Goal: Obtain resource: Obtain resource

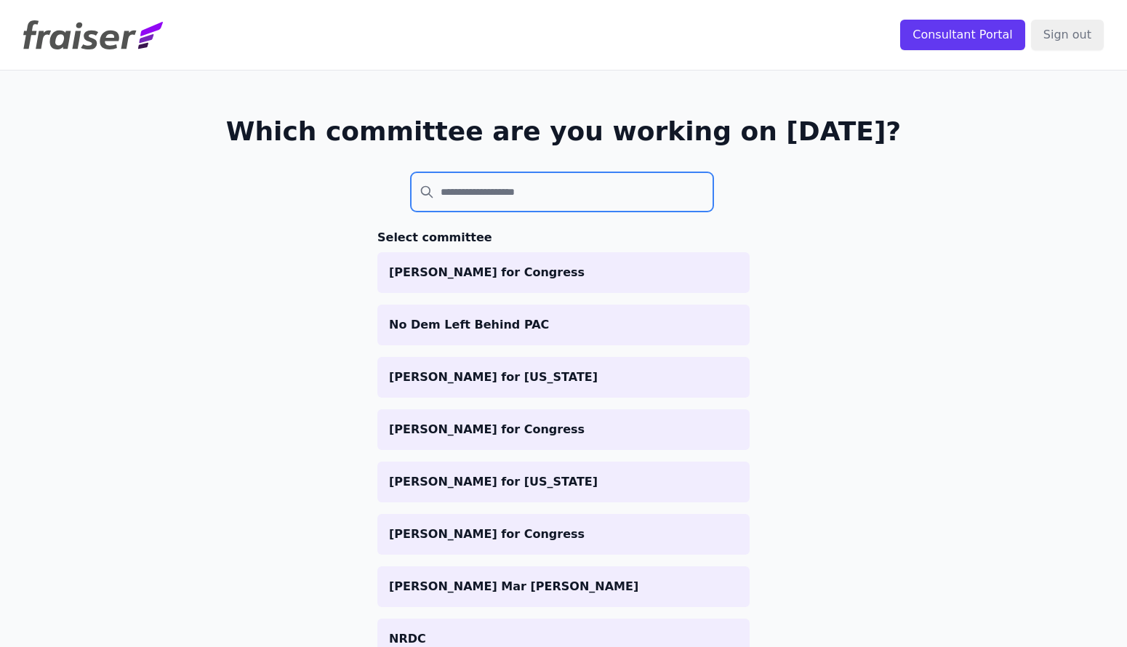
click at [666, 199] on input "search" at bounding box center [562, 191] width 303 height 39
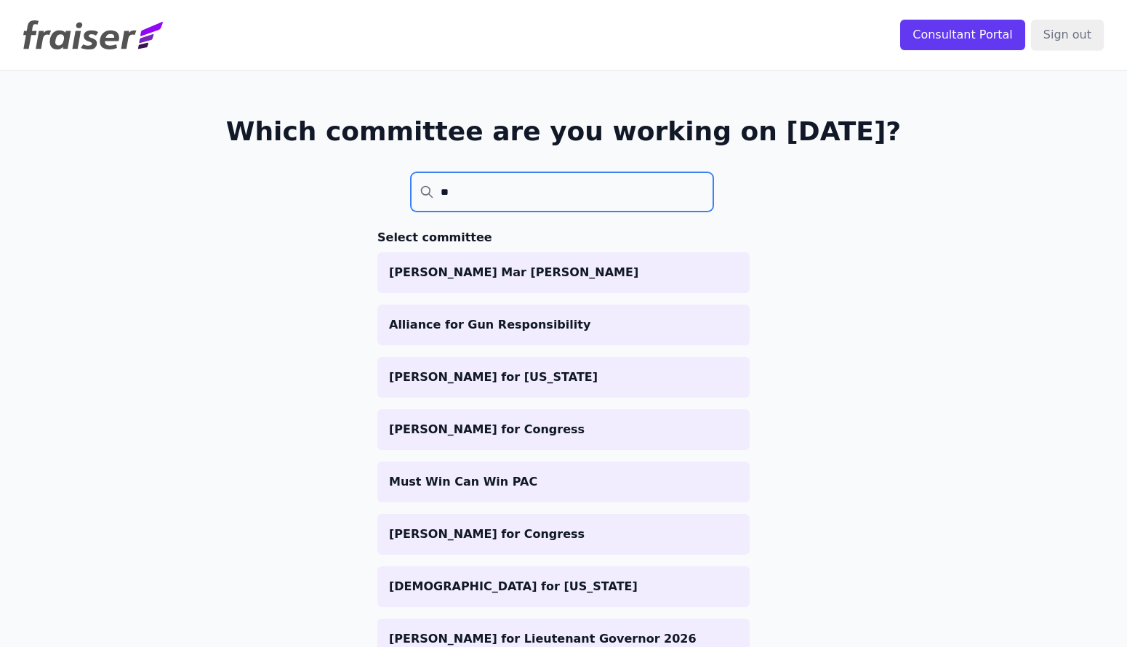
type input "*"
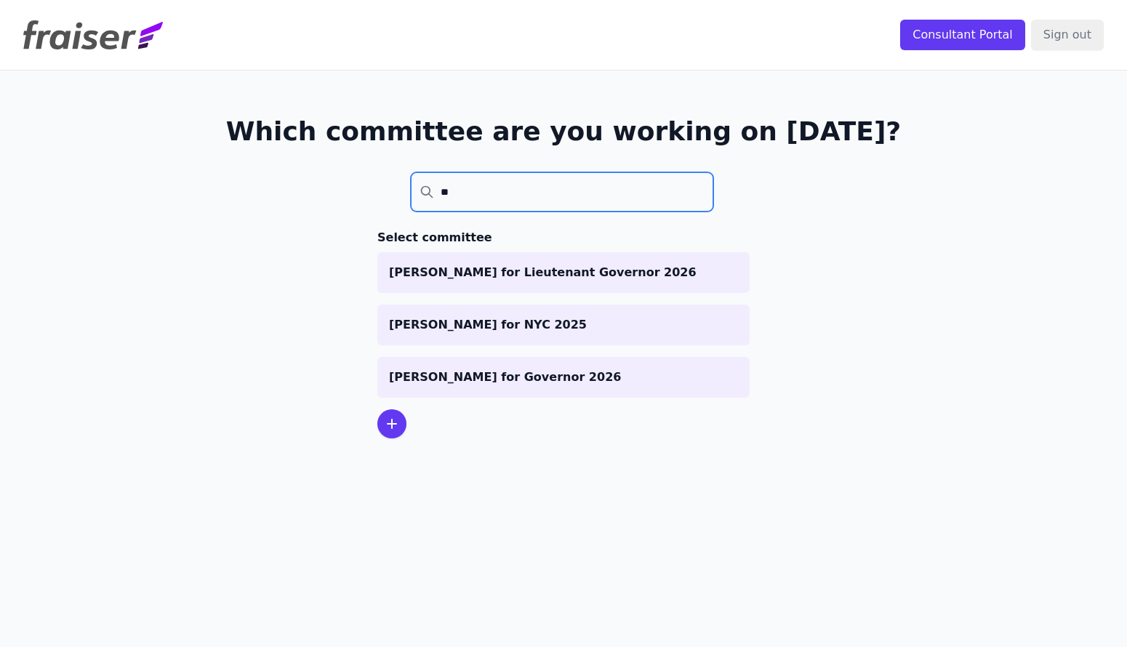
type input "*"
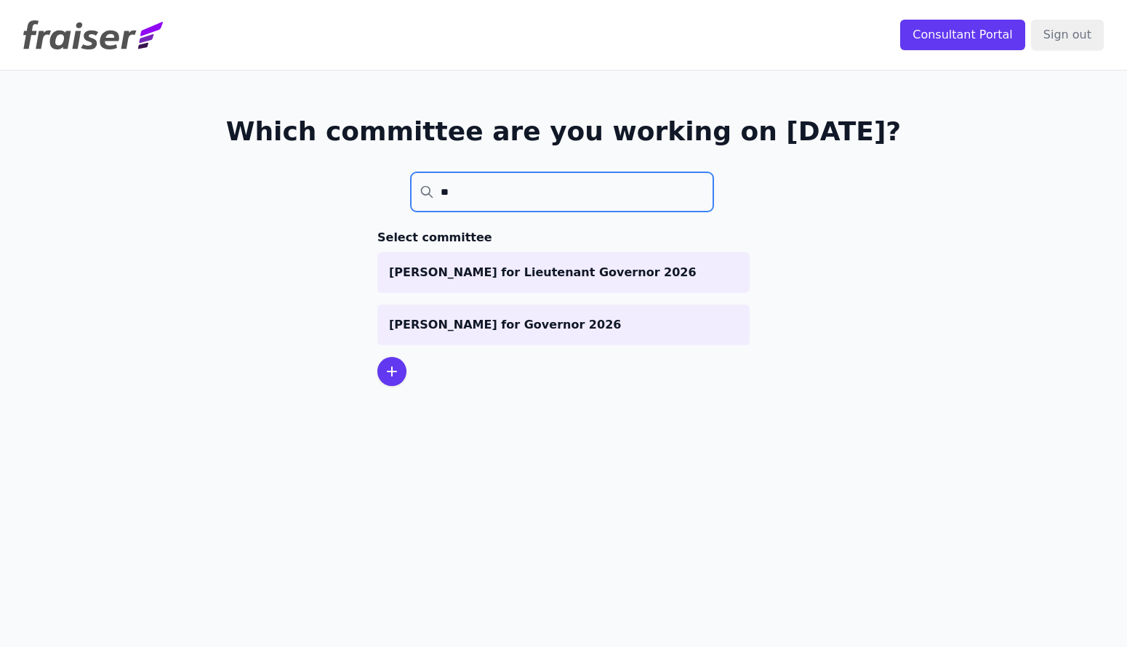
type input "*"
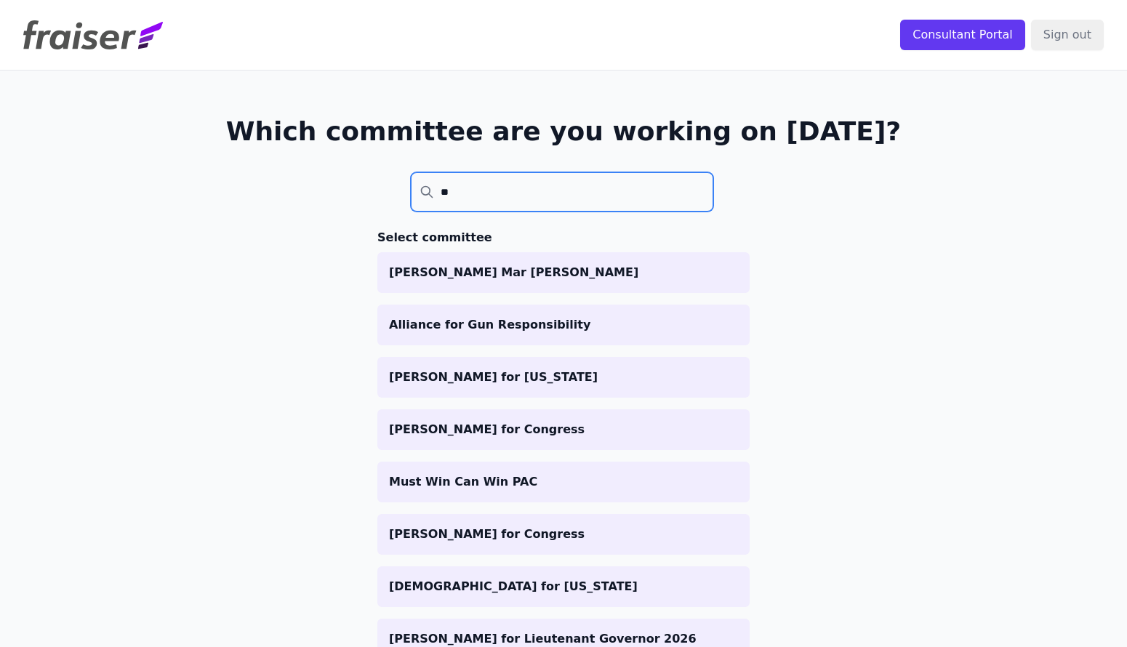
type input "*"
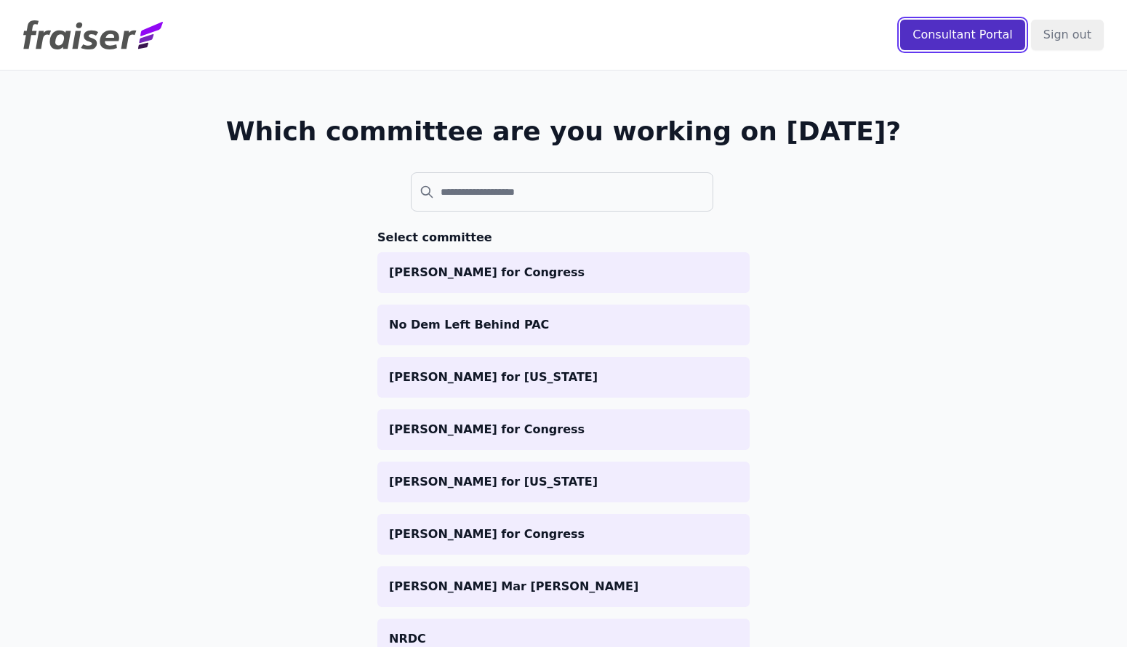
click at [1015, 42] on input "Consultant Portal" at bounding box center [962, 35] width 125 height 31
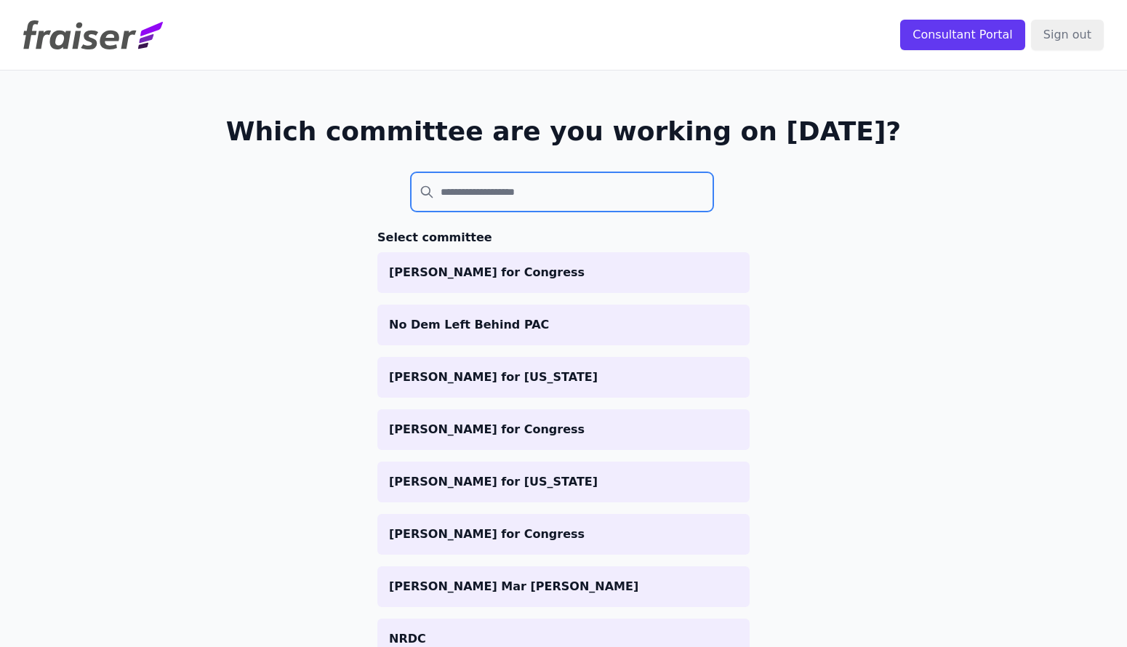
click at [490, 191] on input "search" at bounding box center [562, 191] width 303 height 39
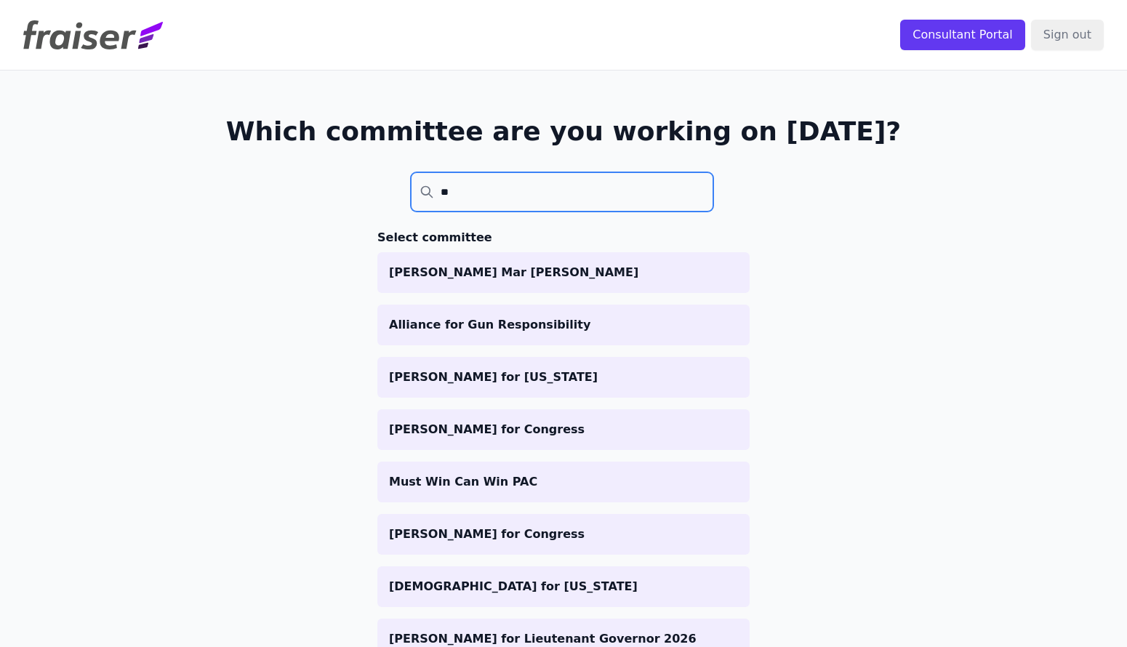
type input "*"
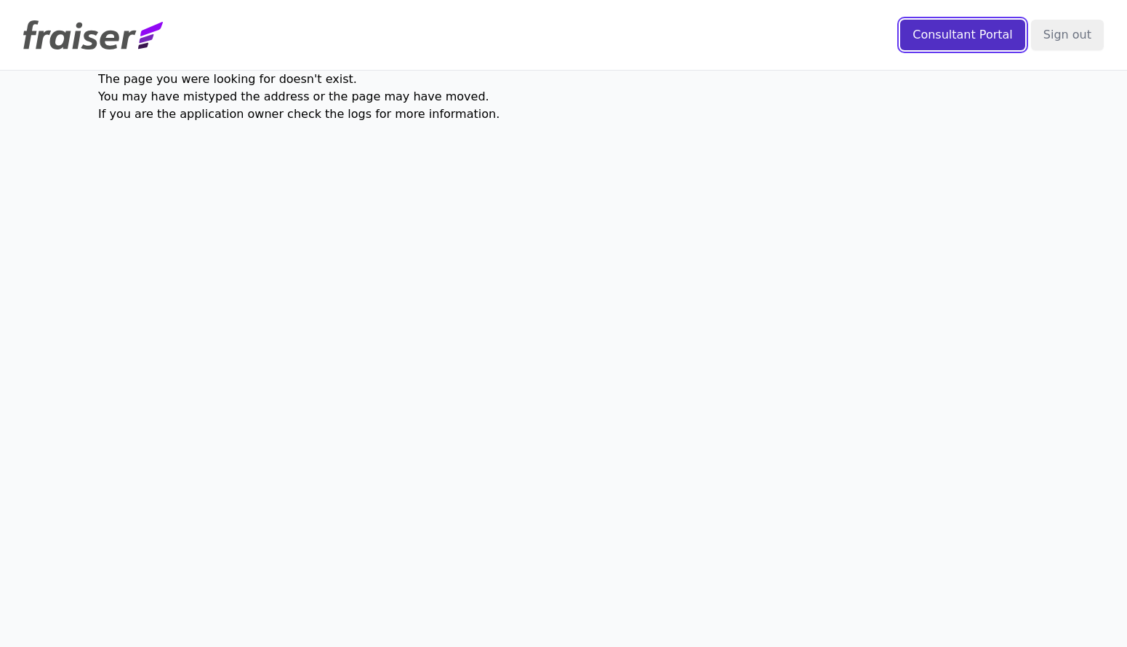
click at [937, 38] on input "Consultant Portal" at bounding box center [962, 35] width 125 height 31
click at [944, 40] on input "Consultant Portal" at bounding box center [962, 35] width 125 height 31
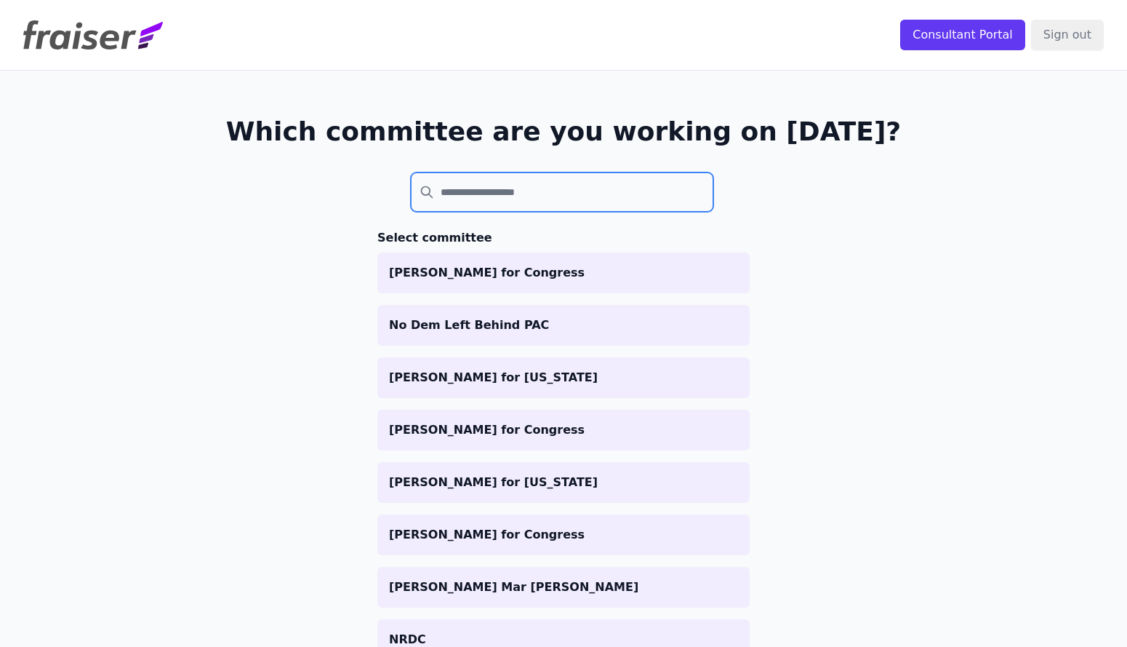
click at [455, 201] on input "search" at bounding box center [562, 191] width 303 height 39
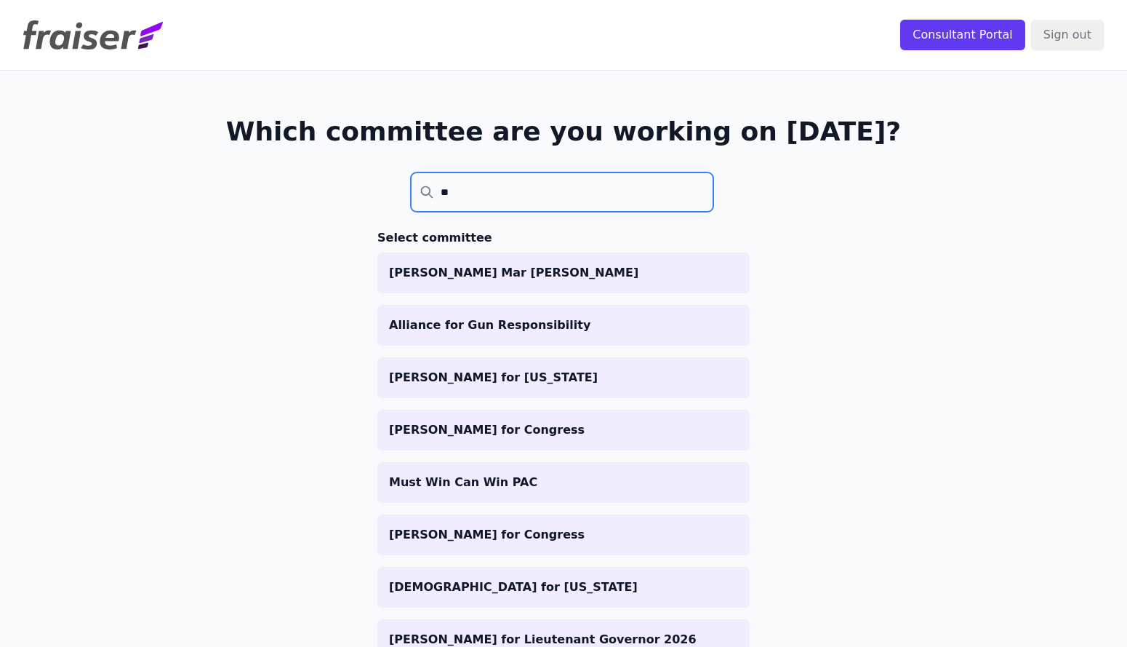
type input "*"
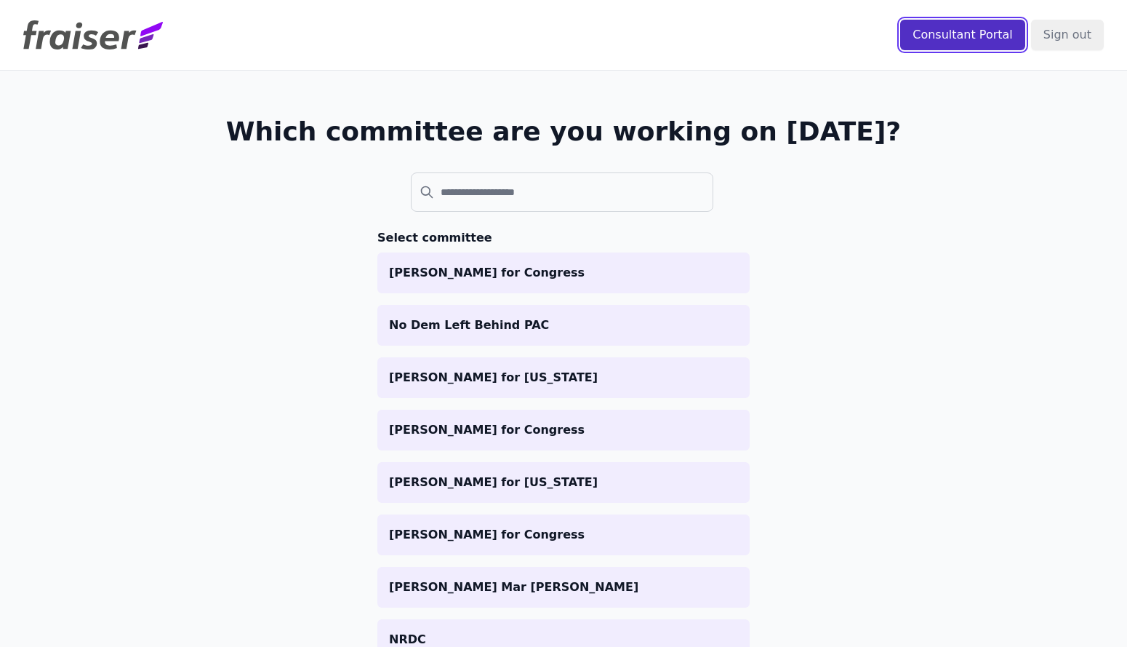
drag, startPoint x: 964, startPoint y: 28, endPoint x: 935, endPoint y: 37, distance: 30.6
click at [964, 28] on input "Consultant Portal" at bounding box center [962, 35] width 125 height 31
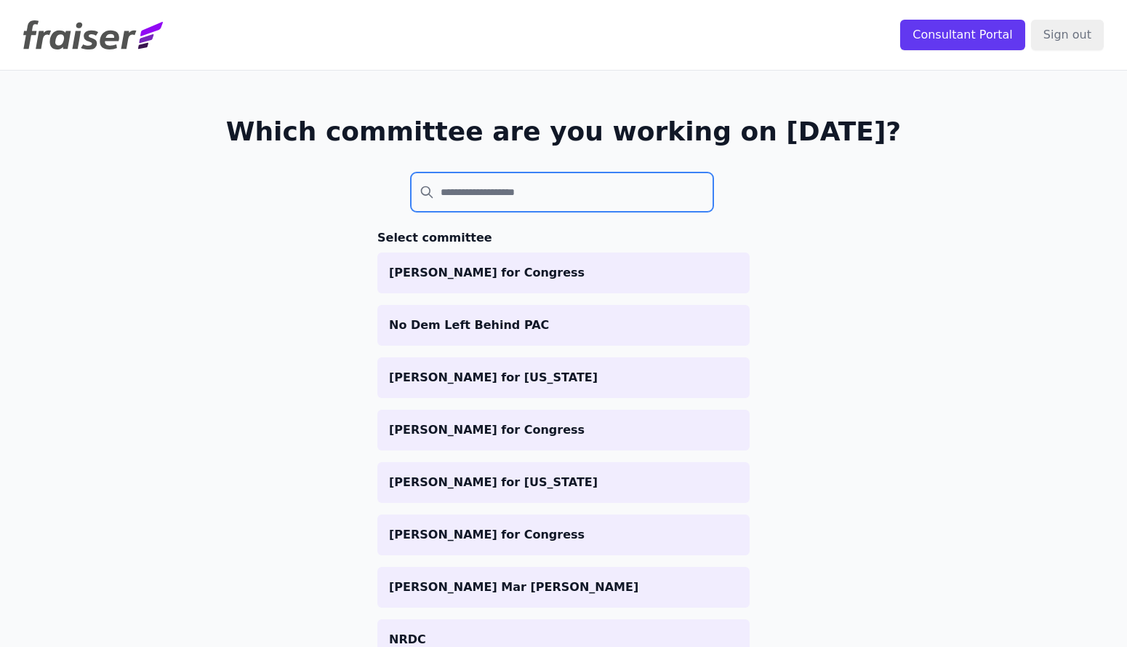
click at [462, 195] on input "search" at bounding box center [562, 191] width 303 height 39
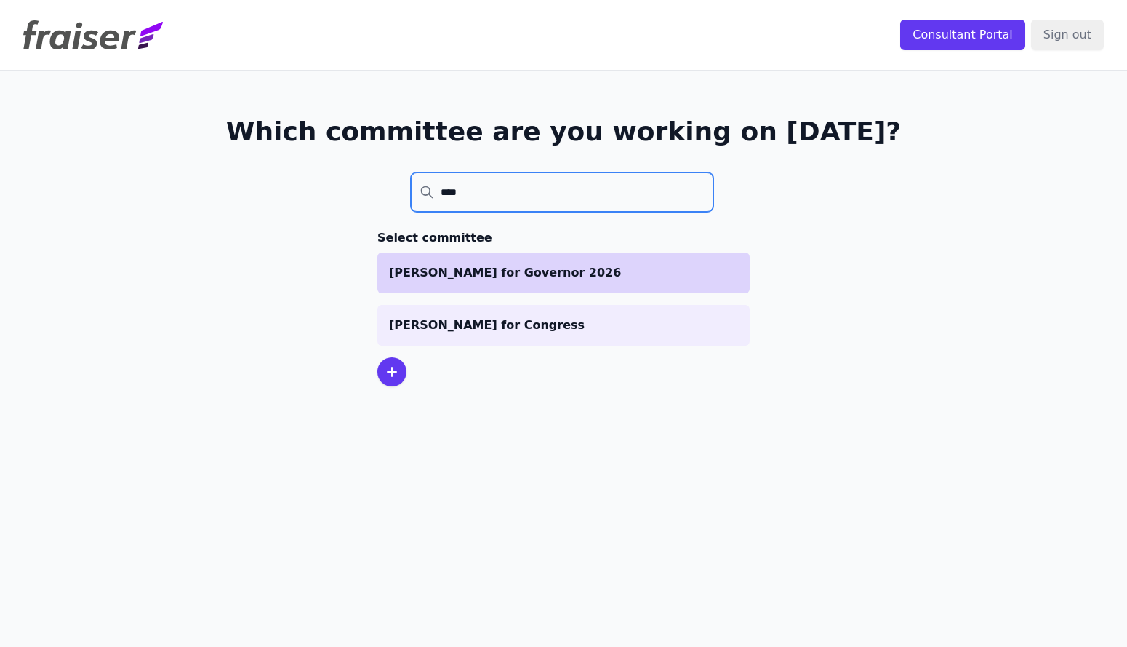
type input "****"
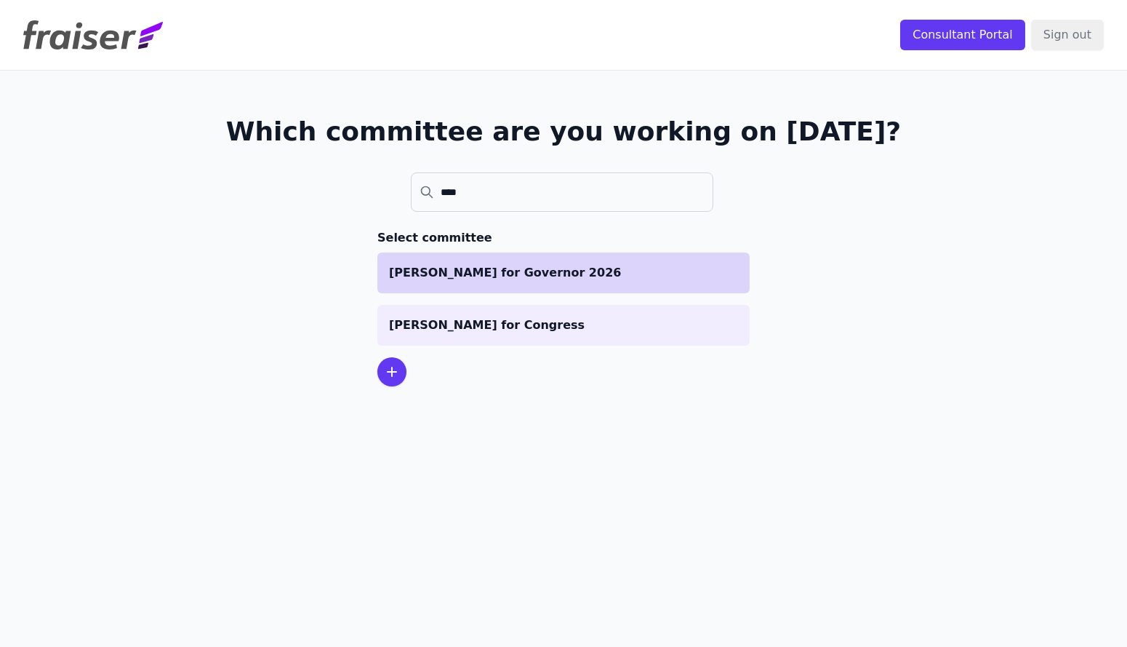
click at [494, 264] on p "[PERSON_NAME] for Governor 2026" at bounding box center [563, 272] width 349 height 17
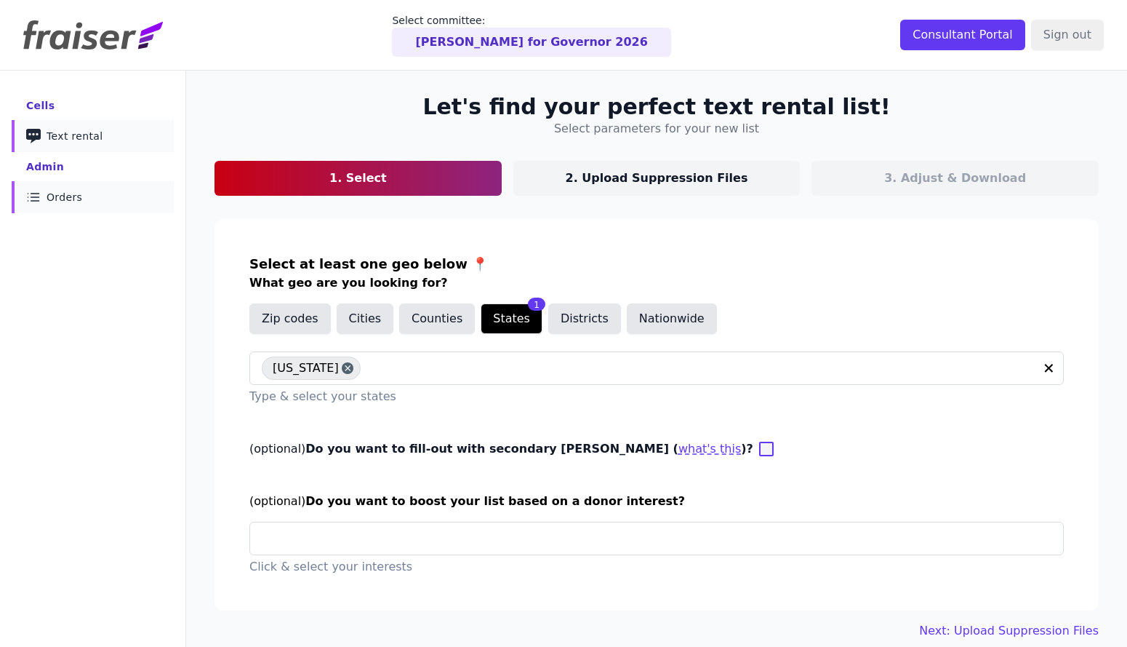
click at [60, 193] on span "Orders" at bounding box center [65, 197] width 36 height 15
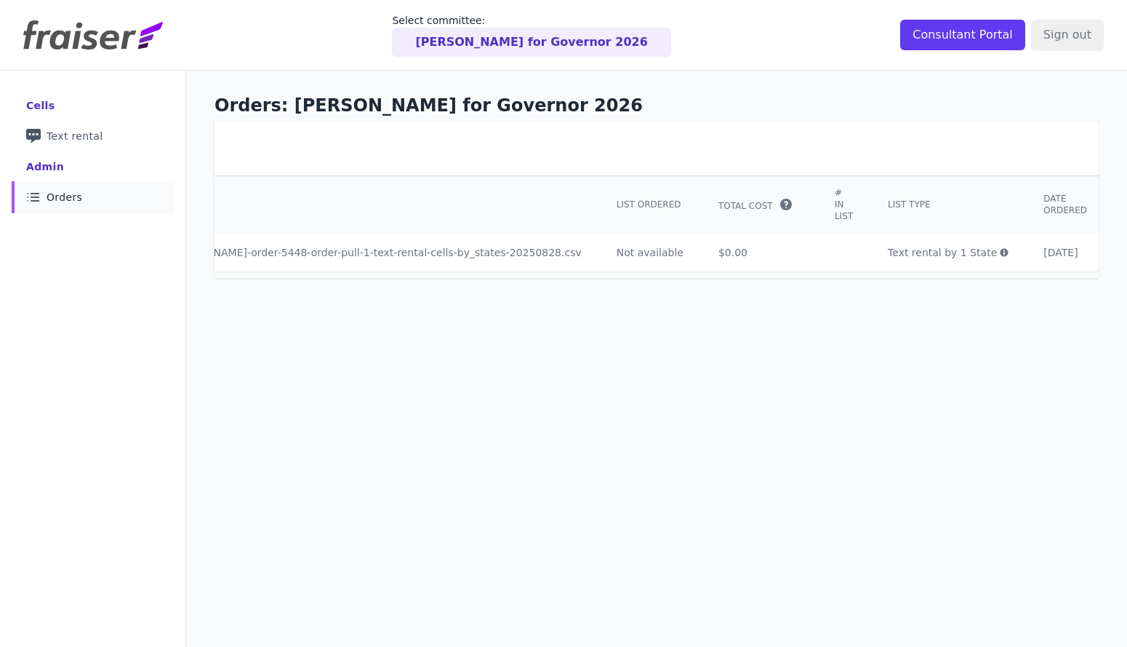
scroll to position [0, 141]
drag, startPoint x: 331, startPoint y: 237, endPoint x: 1063, endPoint y: 238, distance: 732.3
click at [1072, 238] on tr "5448 [PERSON_NAME]-order-5448-order-pull-1-text-rental-cells-by_states-20250828…" at bounding box center [644, 252] width 1140 height 38
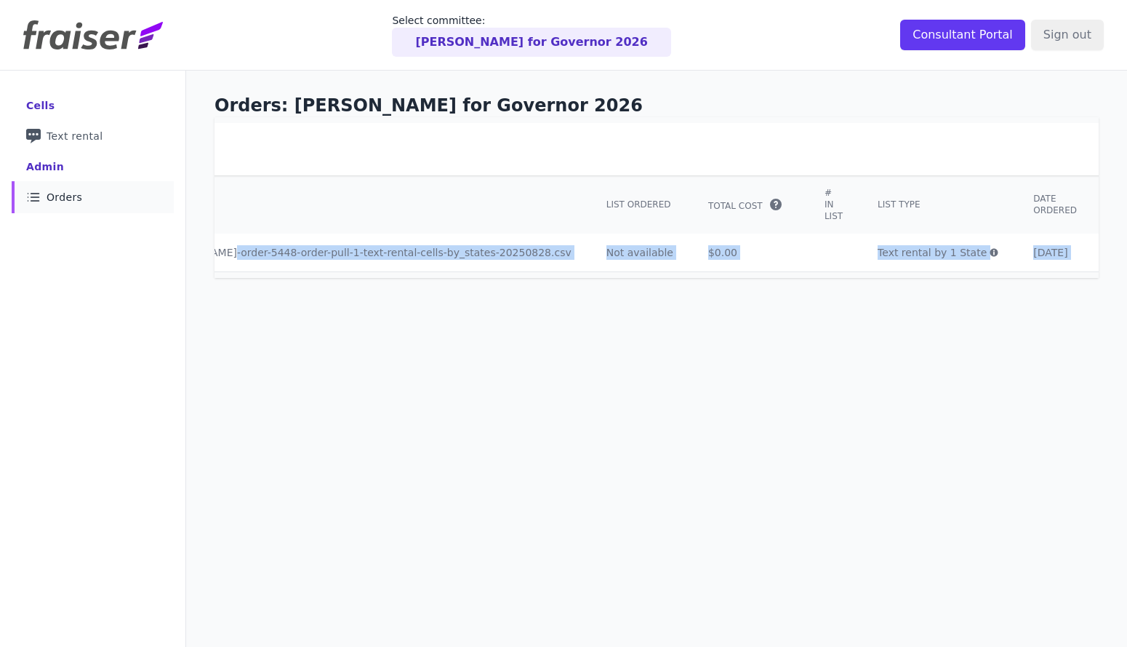
click at [926, 260] on table "Order history ID Filename List Ordered Total Cost" at bounding box center [643, 197] width 1141 height 149
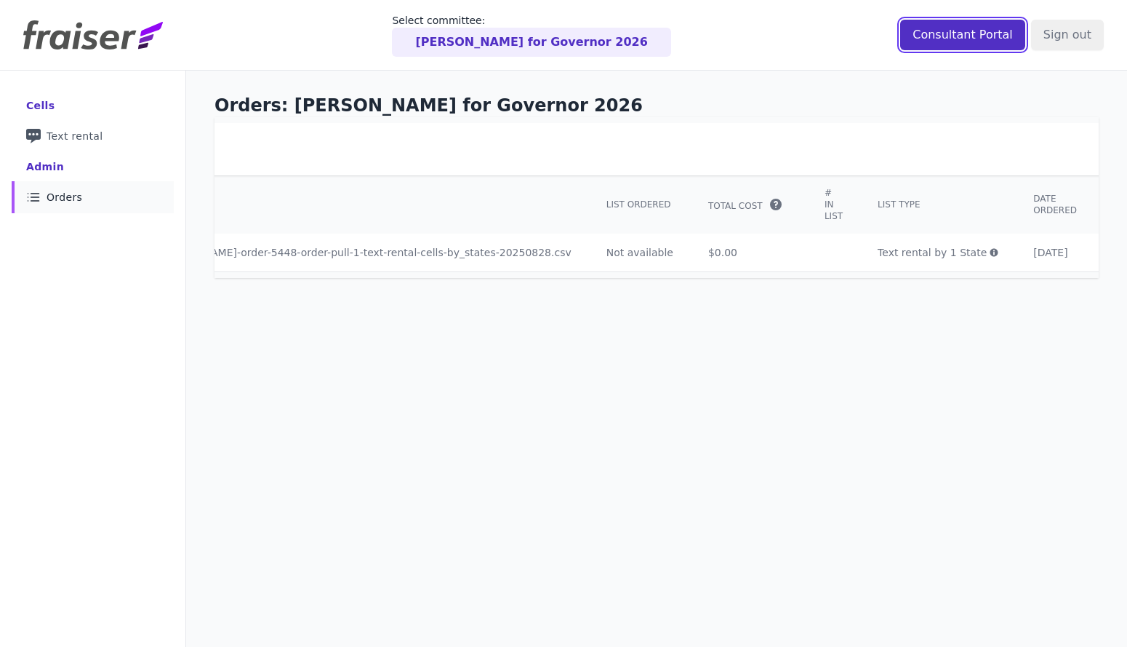
click at [935, 33] on input "Consultant Portal" at bounding box center [962, 35] width 125 height 31
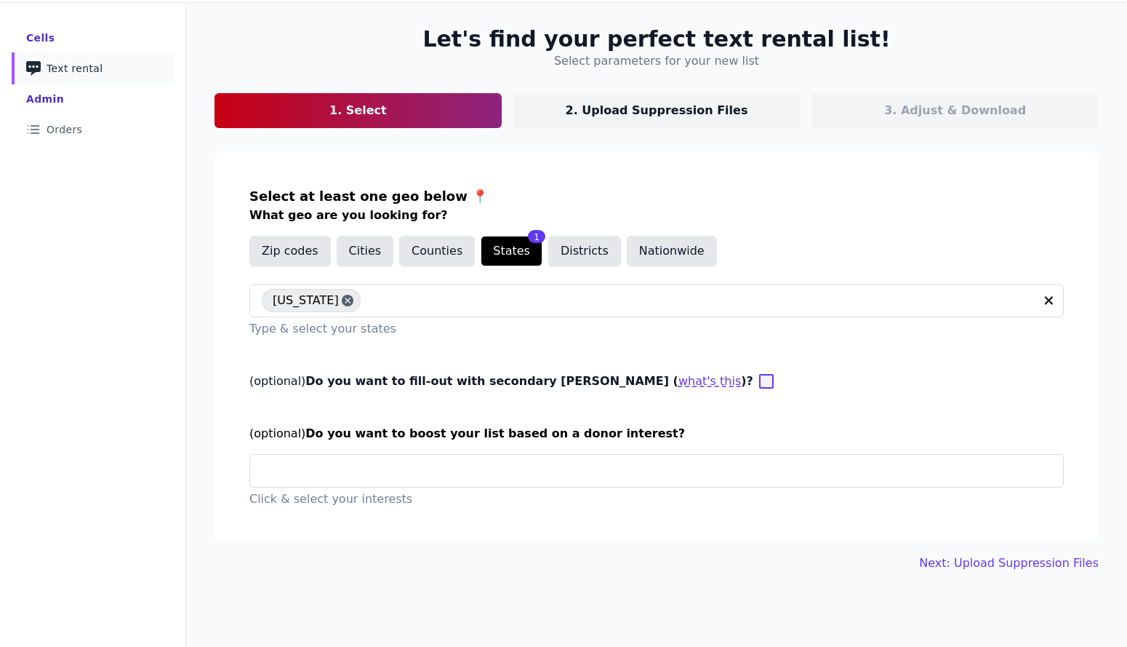
scroll to position [68, 0]
click at [604, 108] on p "2. Upload Suppression Files" at bounding box center [657, 110] width 183 height 17
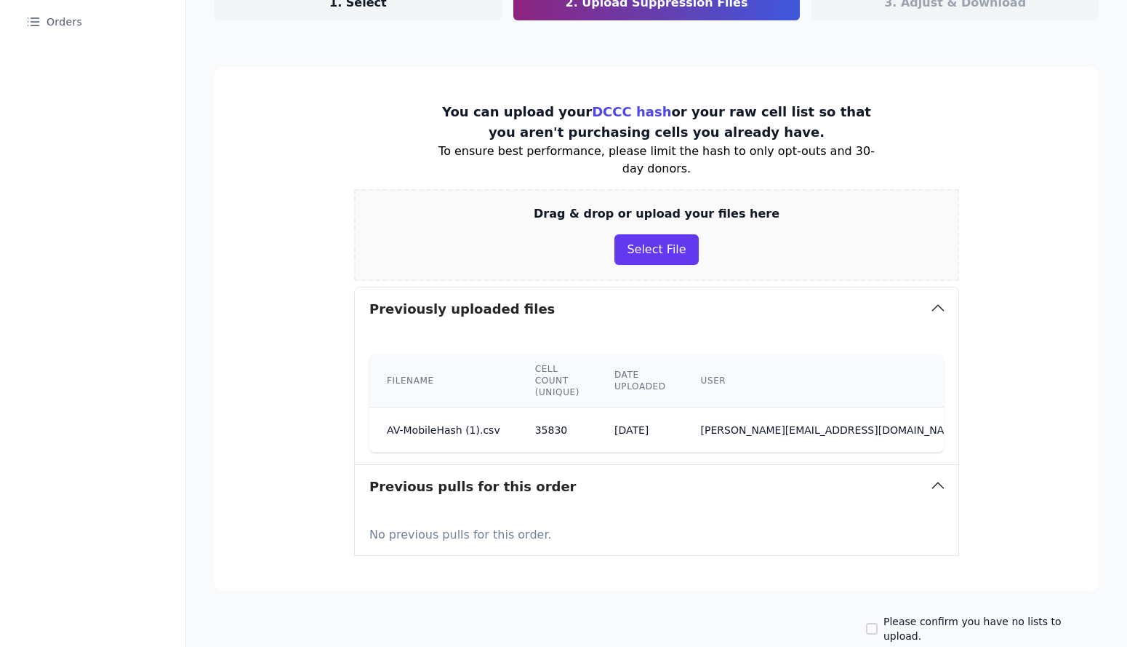
scroll to position [176, 0]
drag, startPoint x: 583, startPoint y: 417, endPoint x: 546, endPoint y: 415, distance: 36.4
click at [518, 411] on td "35830" at bounding box center [557, 429] width 79 height 45
copy td "35830"
click at [910, 613] on label "Please confirm you have no lists to upload." at bounding box center [991, 627] width 215 height 29
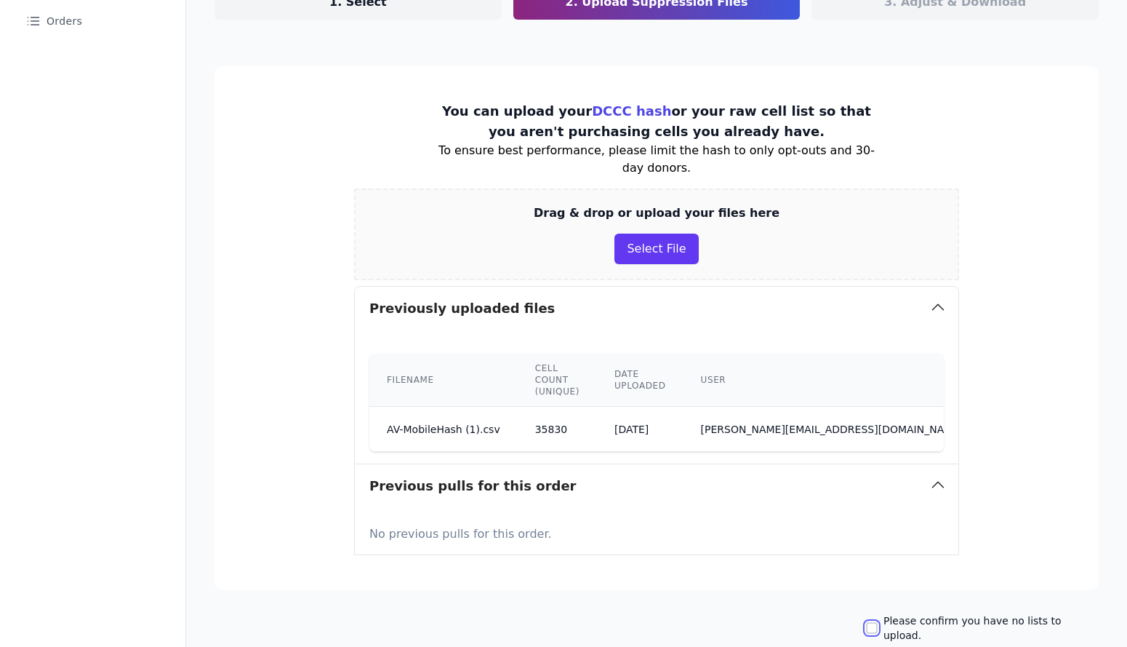
click at [878, 622] on input "Please confirm you have no lists to upload." at bounding box center [872, 628] width 12 height 12
checkbox input "true"
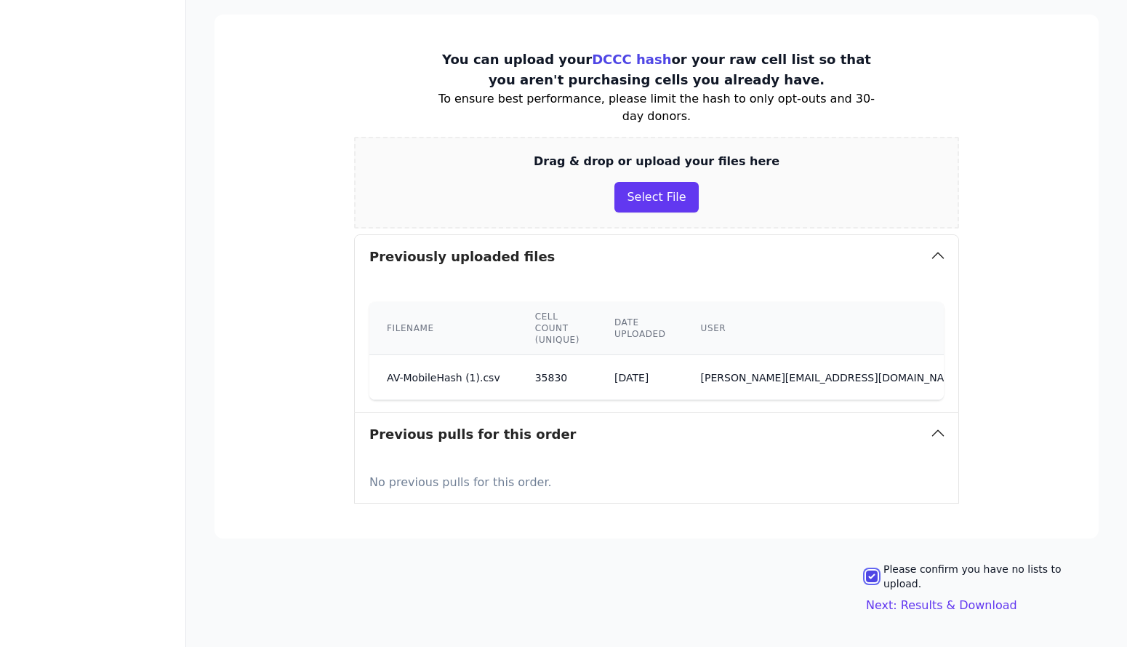
scroll to position [241, 0]
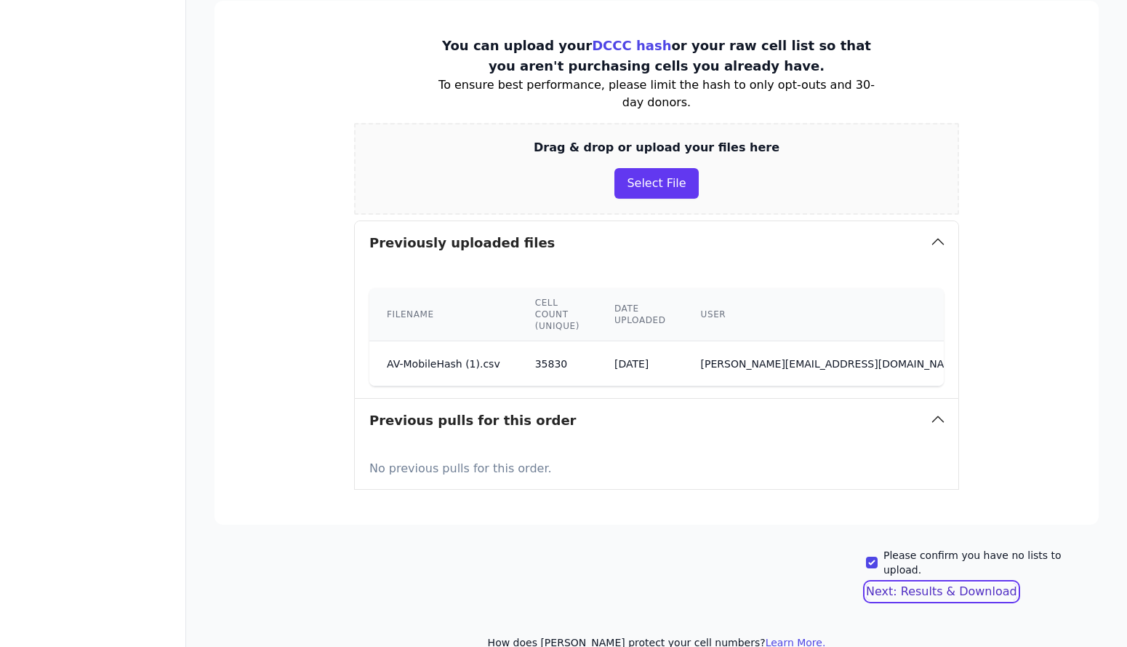
click at [909, 583] on button "Next: Results & Download" at bounding box center [941, 591] width 151 height 17
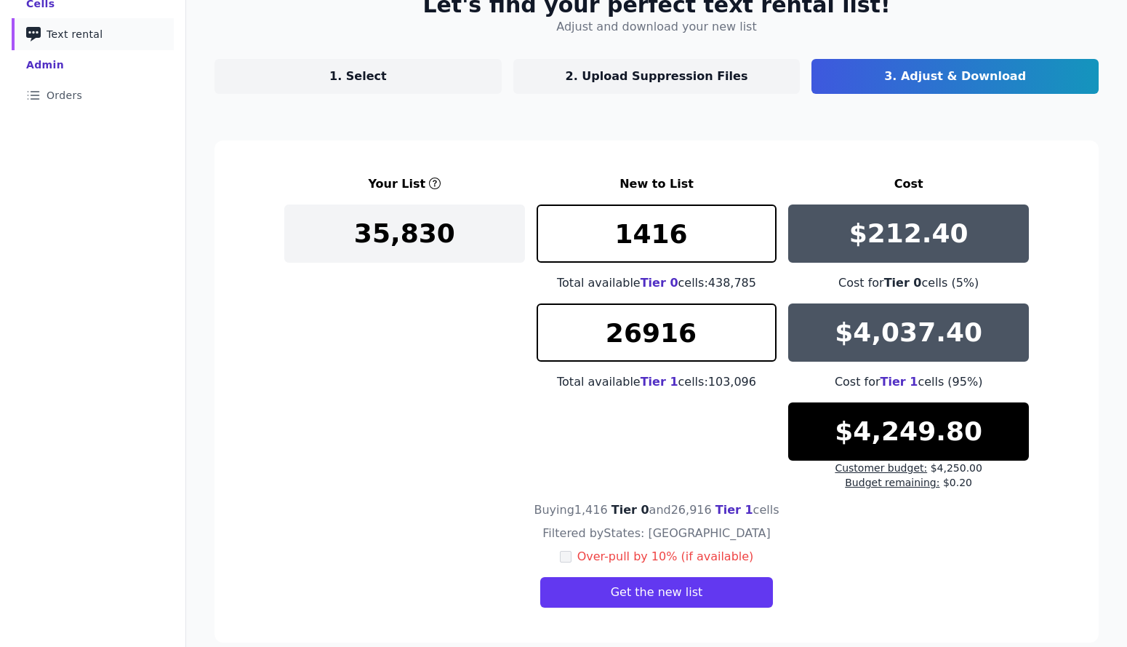
scroll to position [121, 0]
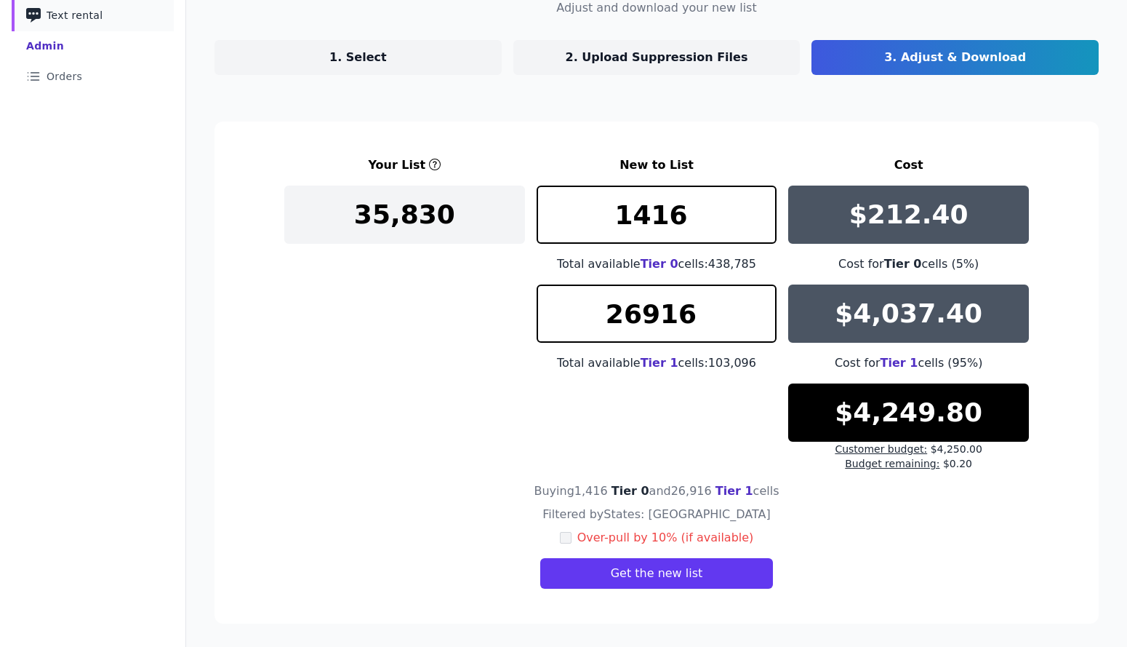
click at [572, 545] on div "Filtered by States: CA Over-pull by 10% (if available) Get the new list" at bounding box center [656, 546] width 745 height 83
click at [570, 542] on input "checkbox" at bounding box center [566, 538] width 12 height 12
checkbox input "true"
click at [884, 547] on div "Filtered by States: CA Over-pull by 10% (if available) Get the new list" at bounding box center [656, 546] width 745 height 83
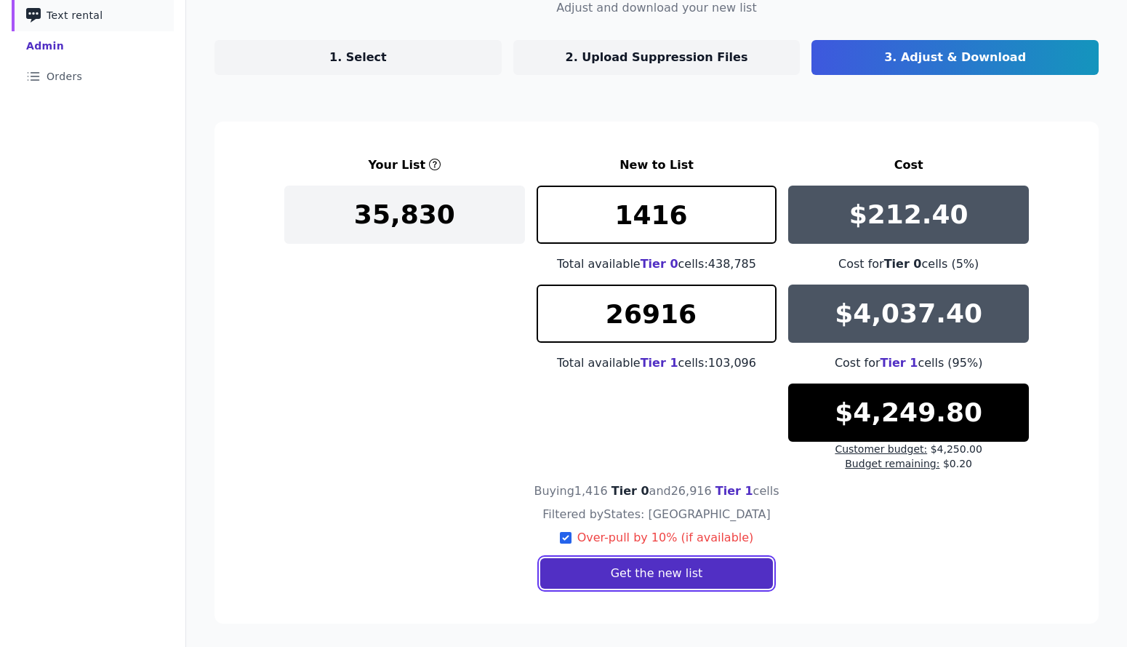
click at [726, 575] on button "Get the new list" at bounding box center [656, 573] width 233 height 31
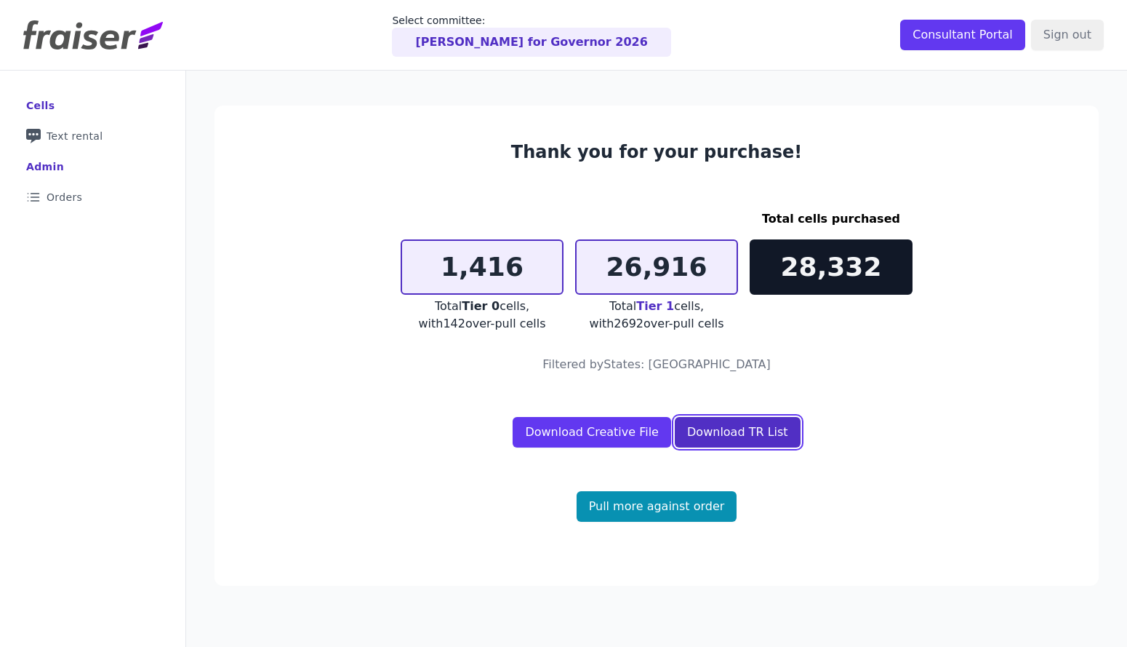
click at [703, 427] on link "Download TR List" at bounding box center [738, 432] width 126 height 31
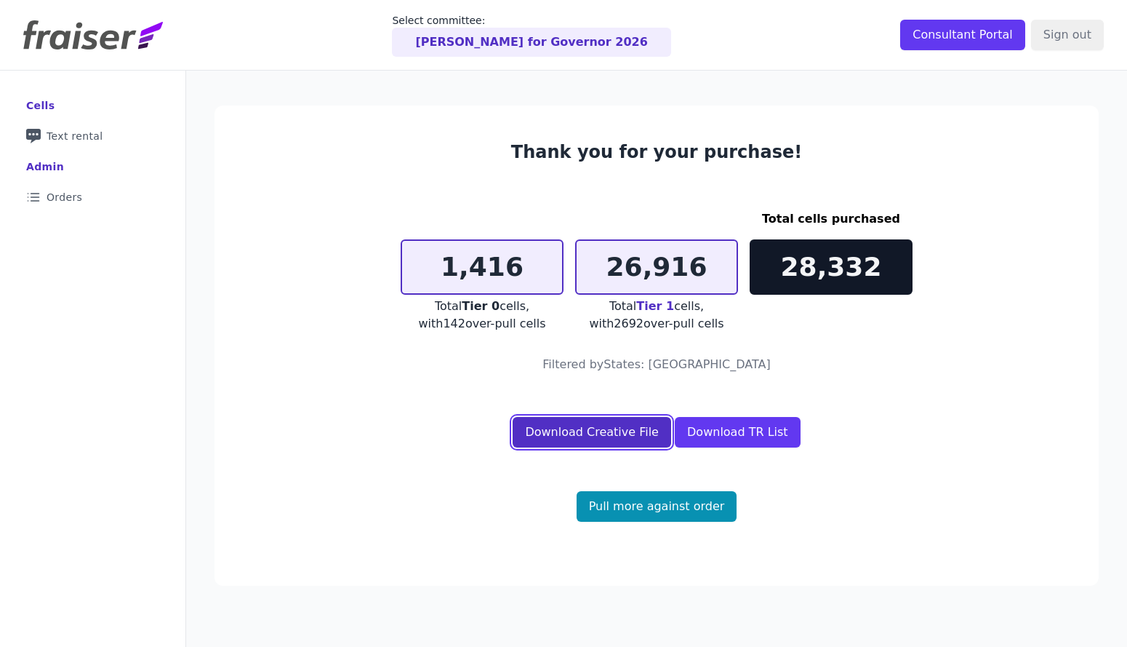
click at [627, 431] on link "Download Creative File" at bounding box center [592, 432] width 159 height 31
